Goal: Task Accomplishment & Management: Use online tool/utility

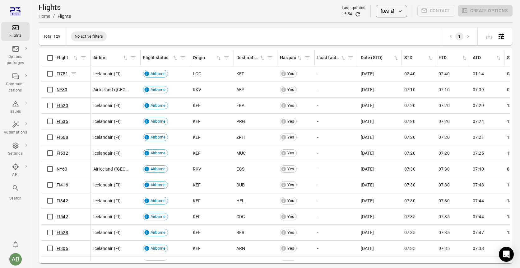
click at [64, 75] on link "FI751" at bounding box center [63, 73] width 12 height 5
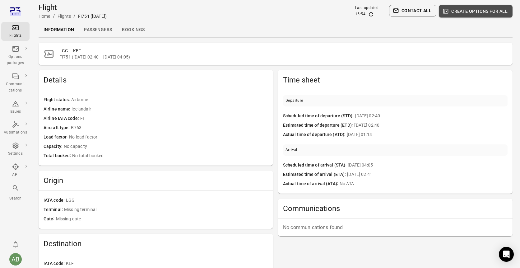
click at [461, 12] on button "Create options for all" at bounding box center [476, 11] width 74 height 12
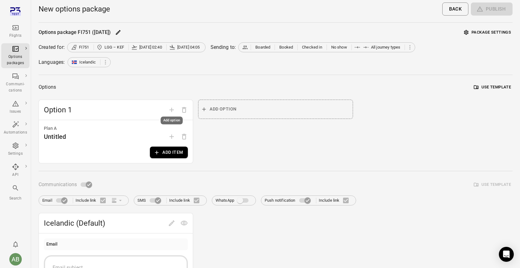
click at [170, 110] on span "Add option" at bounding box center [172, 109] width 12 height 6
click at [140, 123] on div "Plan A Untitled Add item" at bounding box center [116, 141] width 154 height 43
click at [89, 141] on div "Untitled" at bounding box center [116, 137] width 144 height 10
click at [48, 136] on div "Untitled" at bounding box center [55, 137] width 22 height 10
click at [490, 87] on button "Use template" at bounding box center [493, 87] width 40 height 10
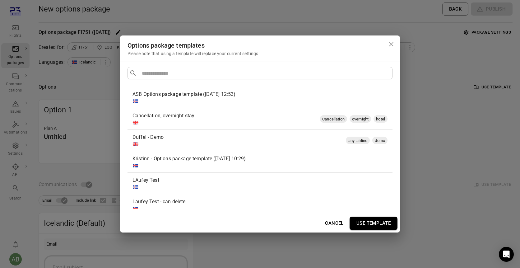
click at [240, 101] on div at bounding box center [259, 101] width 253 height 6
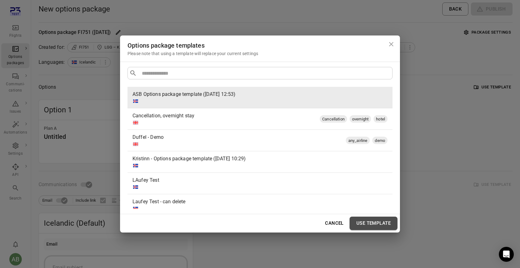
click at [376, 223] on button "Use template" at bounding box center [374, 223] width 48 height 13
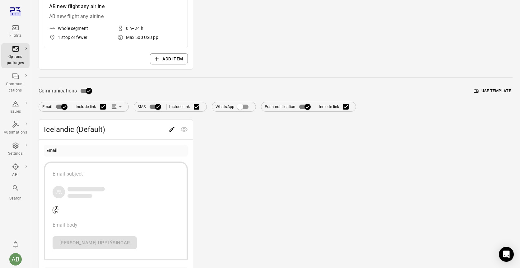
scroll to position [164, 0]
click at [487, 89] on button "Use template" at bounding box center [493, 90] width 40 height 10
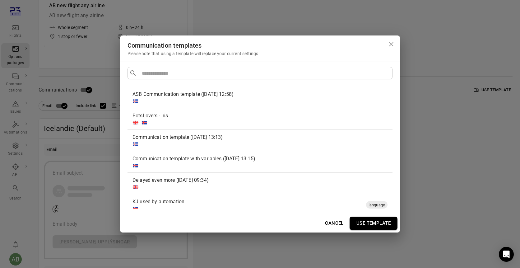
click at [249, 98] on div at bounding box center [259, 101] width 253 height 6
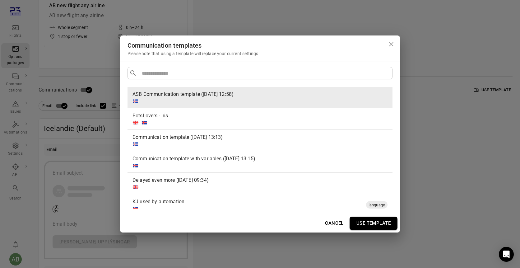
click at [374, 223] on button "Use template" at bounding box center [374, 223] width 48 height 13
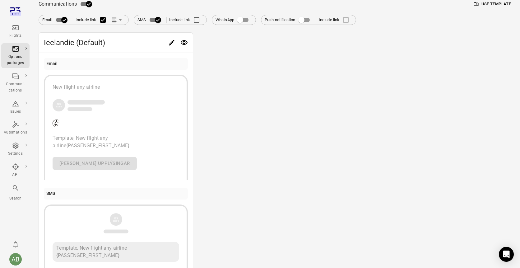
scroll to position [284, 0]
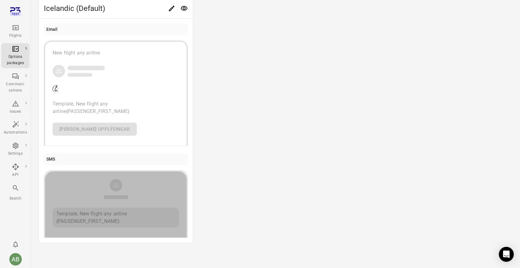
click at [165, 202] on div "Template, New flight any airline {PASSENGER_FIRST_NAME}" at bounding box center [116, 203] width 127 height 49
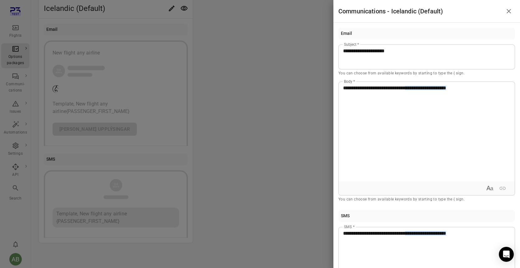
click at [509, 12] on icon "Close drawer" at bounding box center [508, 10] width 7 height 7
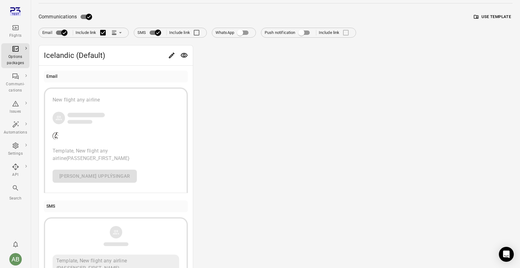
scroll to position [232, 0]
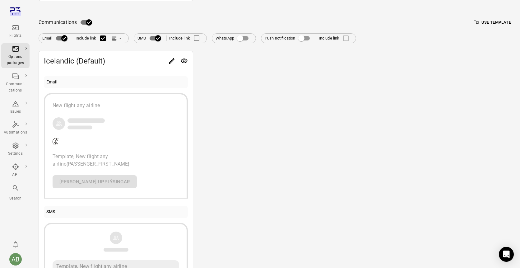
click at [488, 22] on button "Use template" at bounding box center [493, 23] width 40 height 10
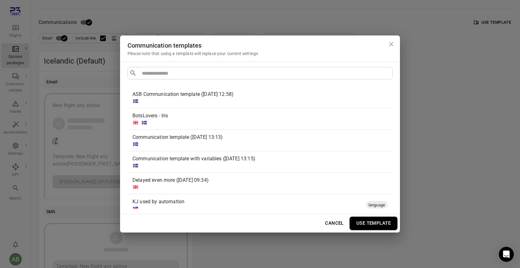
click at [274, 101] on div at bounding box center [259, 101] width 253 height 6
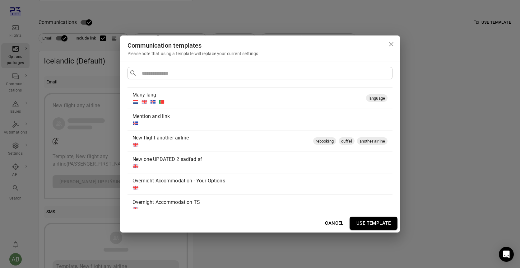
scroll to position [215, 0]
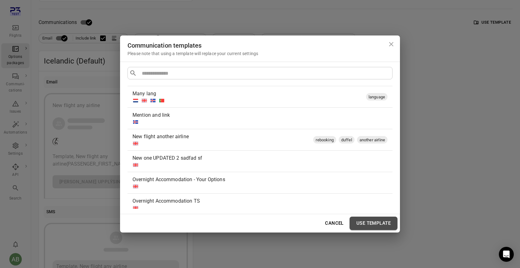
click at [382, 221] on button "Use template" at bounding box center [374, 223] width 48 height 13
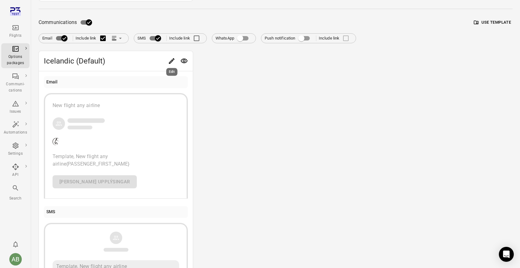
click at [171, 64] on div "Edit" at bounding box center [172, 70] width 12 height 13
click at [170, 61] on icon "Edit" at bounding box center [172, 61] width 6 height 6
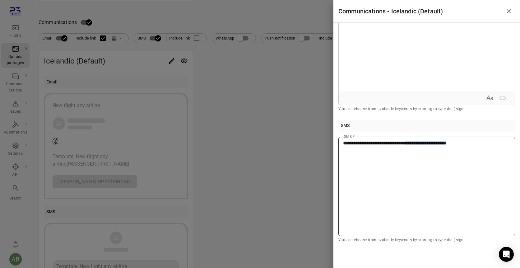
scroll to position [0, 0]
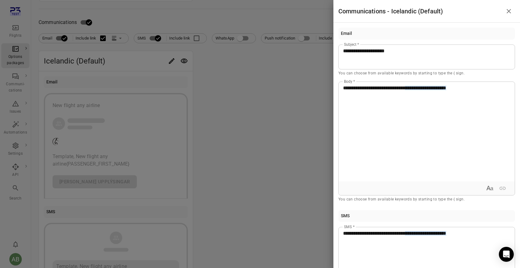
click at [509, 11] on icon "Close drawer" at bounding box center [509, 11] width 4 height 4
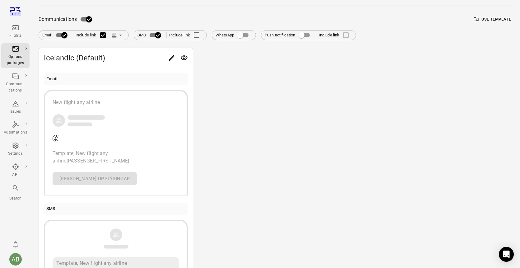
scroll to position [237, 0]
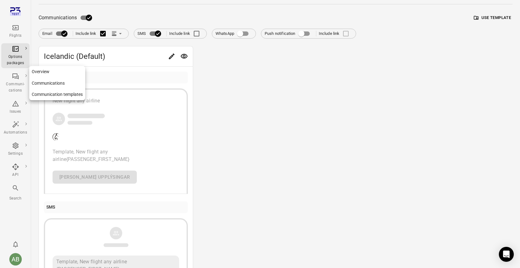
click at [46, 94] on link "Communication templates" at bounding box center [57, 95] width 56 height 12
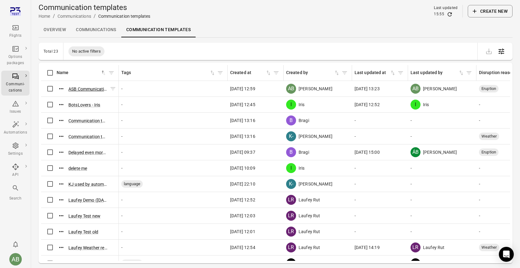
click at [83, 90] on button "ASB Communication template ([DATE] 12:58)" at bounding box center [87, 89] width 39 height 6
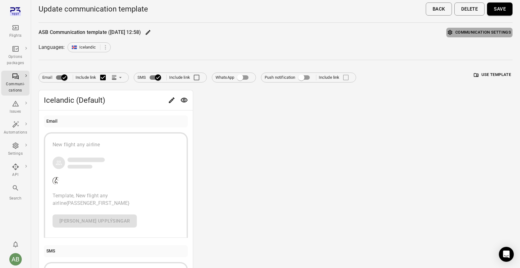
click at [486, 32] on button "Communication settings" at bounding box center [480, 33] width 66 height 10
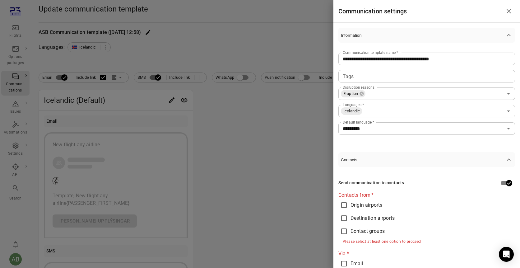
click at [279, 177] on div at bounding box center [260, 134] width 520 height 268
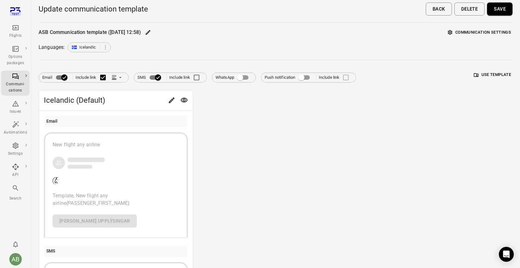
click at [475, 31] on button "Communication settings" at bounding box center [480, 33] width 66 height 10
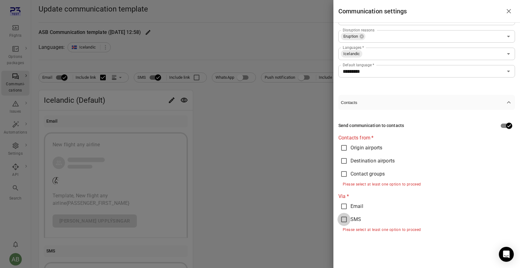
scroll to position [50, 0]
